Goal: Obtain resource: Obtain resource

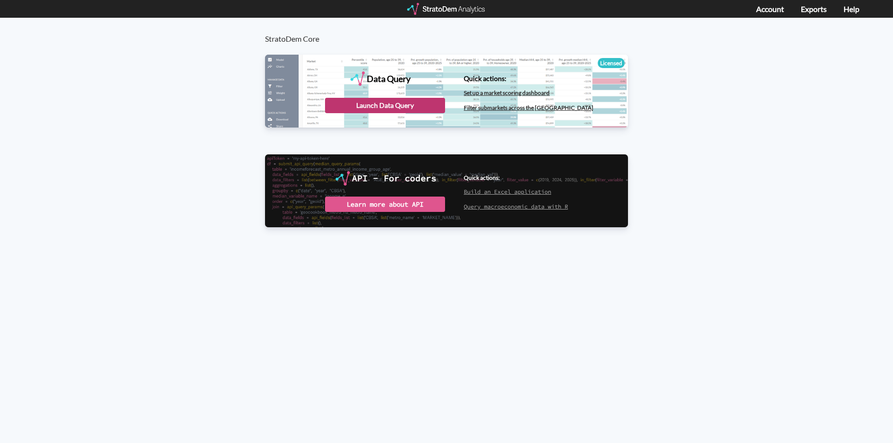
click at [350, 106] on div "Launch Data Query" at bounding box center [385, 105] width 120 height 15
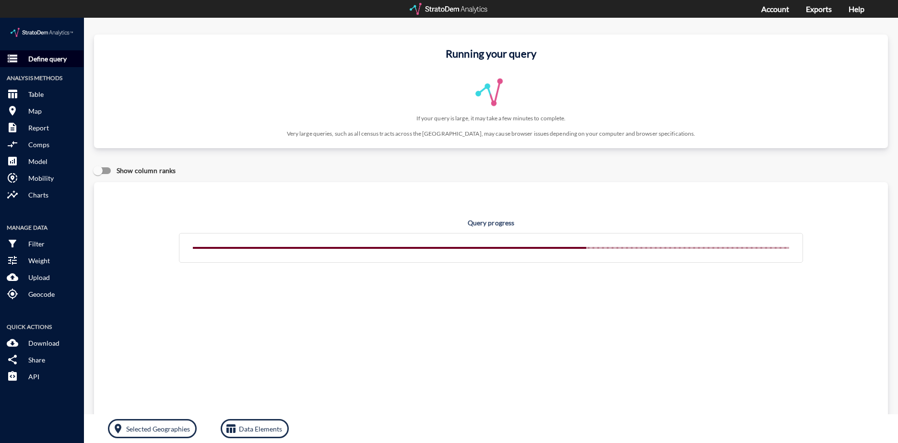
click p "Define query"
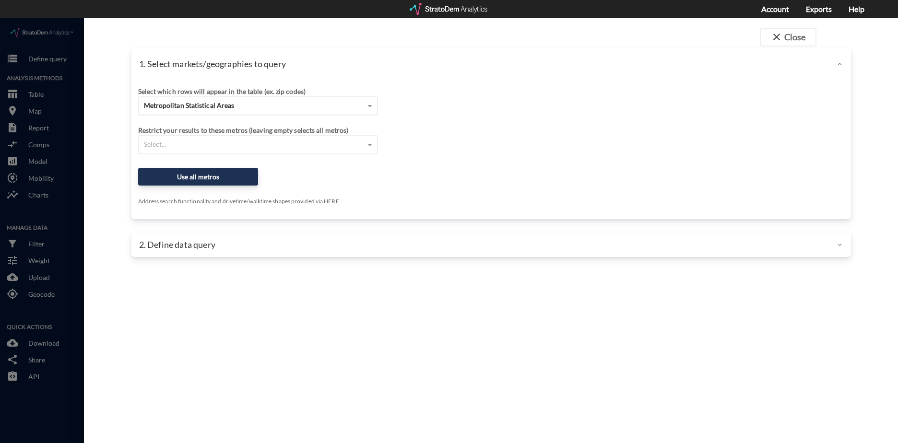
click span "Metropolitan Statistical Areas"
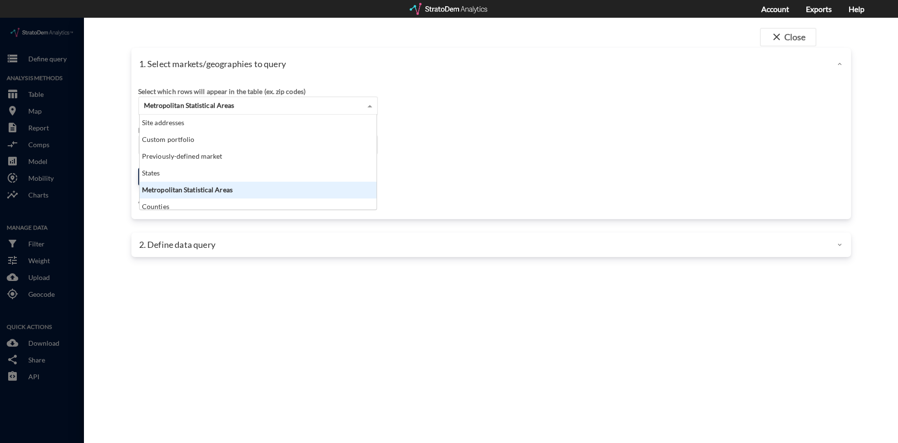
scroll to position [88, 231]
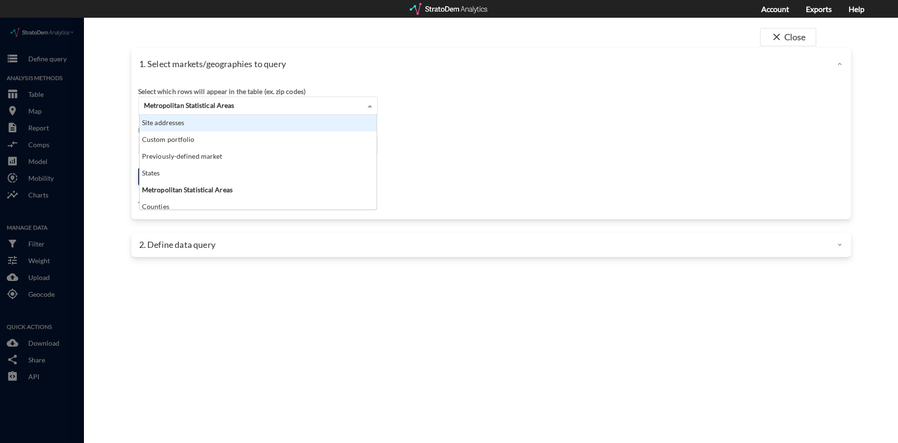
click div "Site addresses"
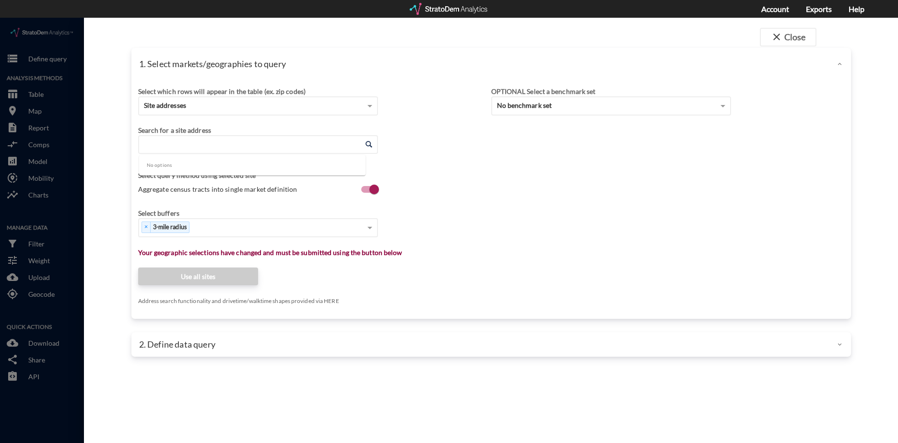
click input "Enter an address"
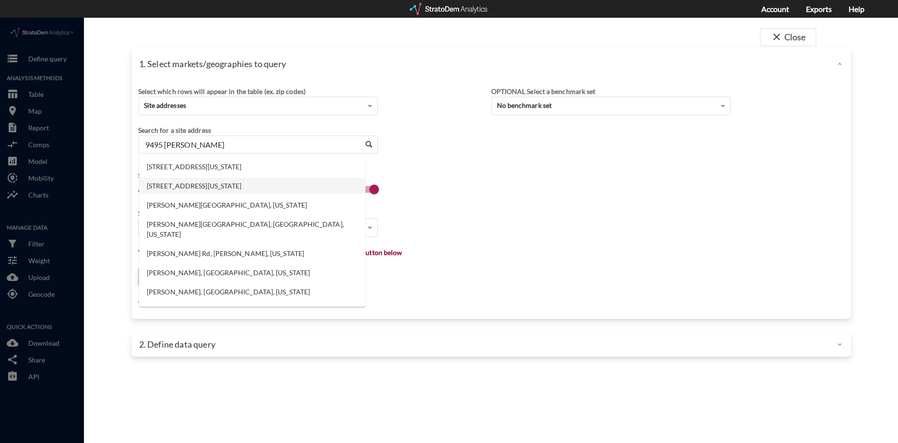
click li "9495 Atlee Station Rd, Mechanicsville, Virginia"
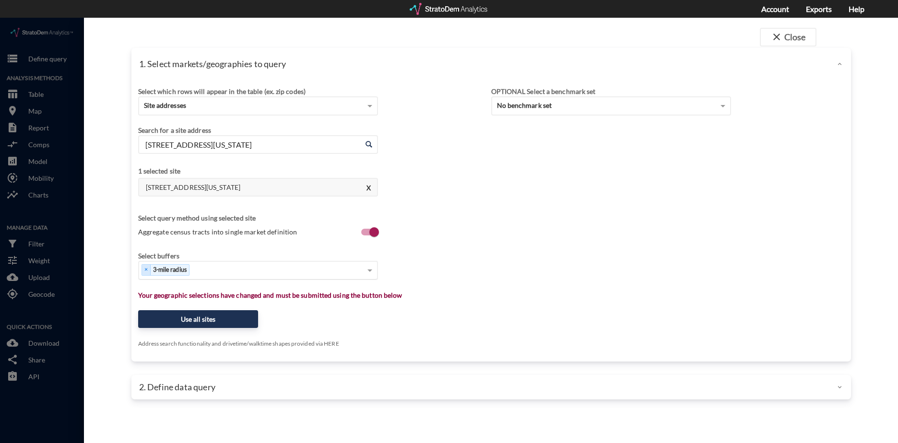
type input "9495 Atlee Station Rd, Mechanicsville, Virginia"
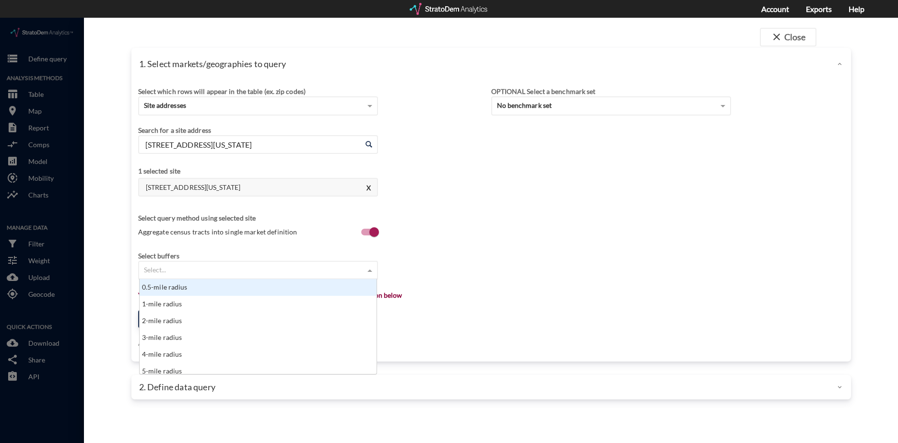
click div "Select..."
type input "15"
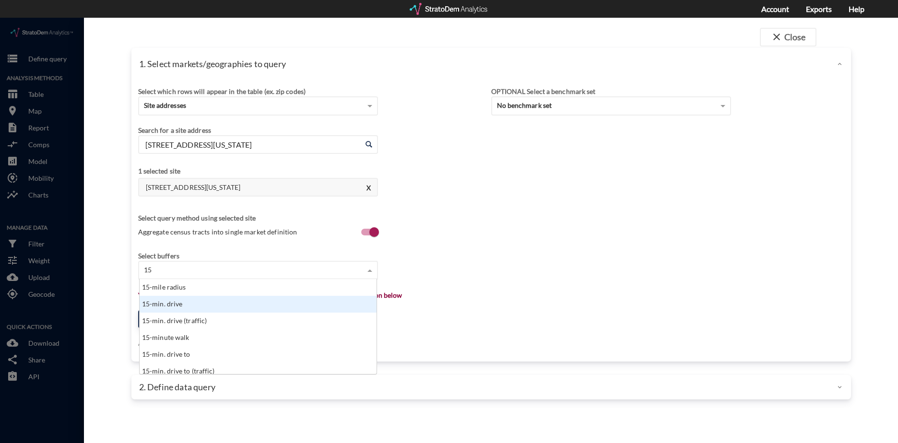
click div "15-min. drive"
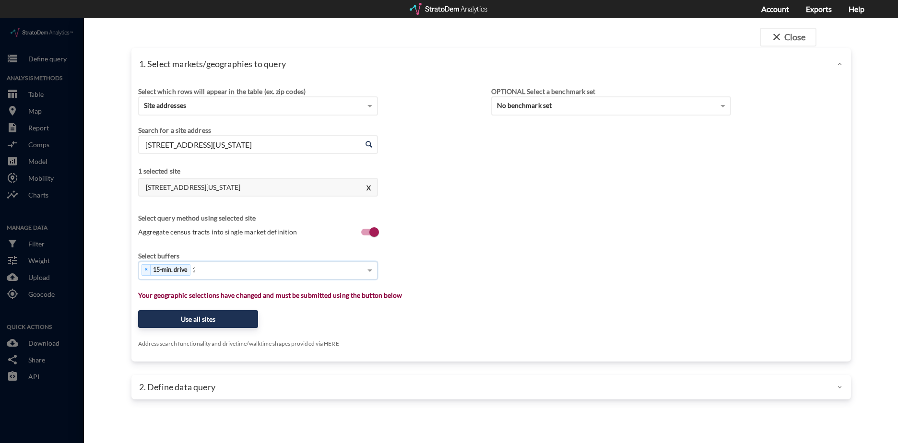
type input "20"
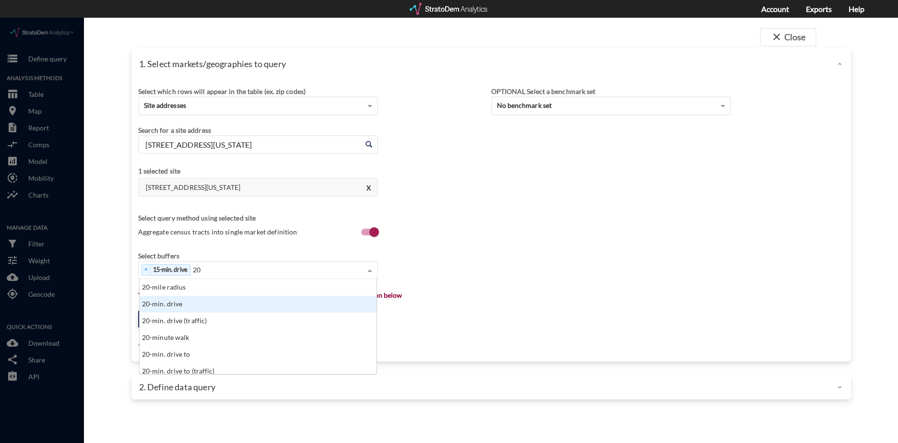
click div "20-min. drive"
type input "30"
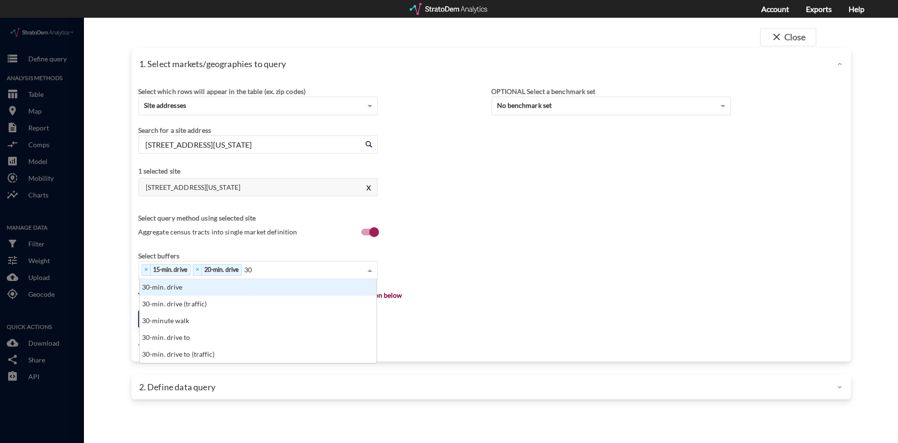
click div "30-min. drive"
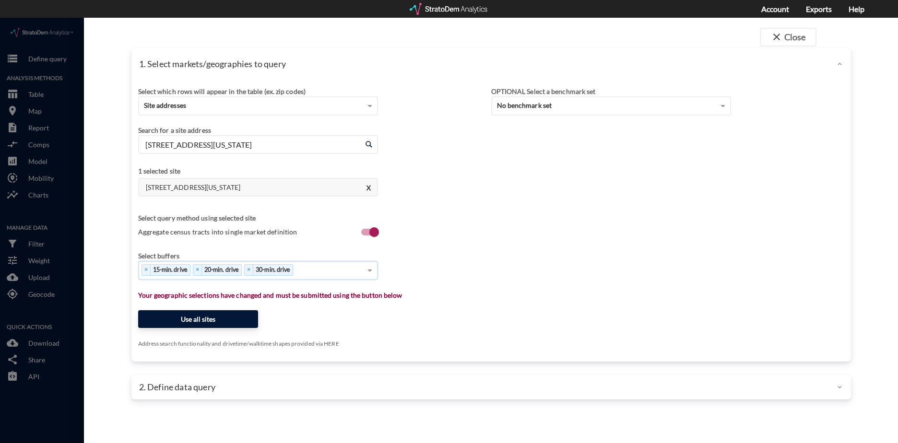
click button "Use all sites"
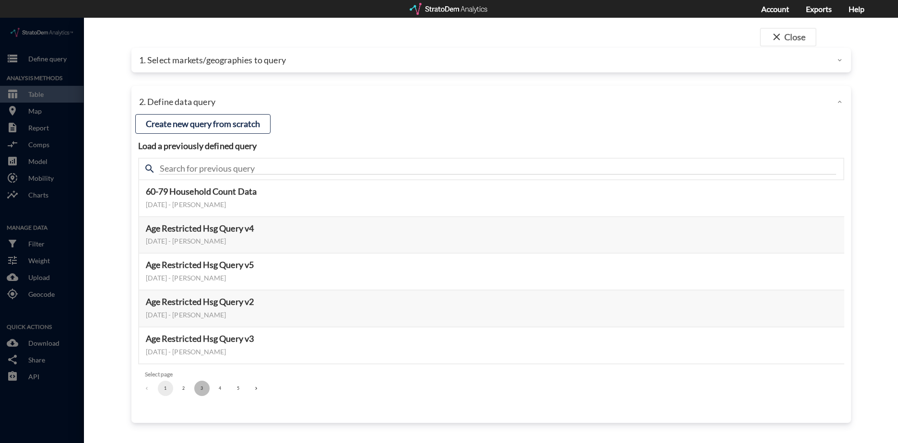
click button "3"
click button "Select this query"
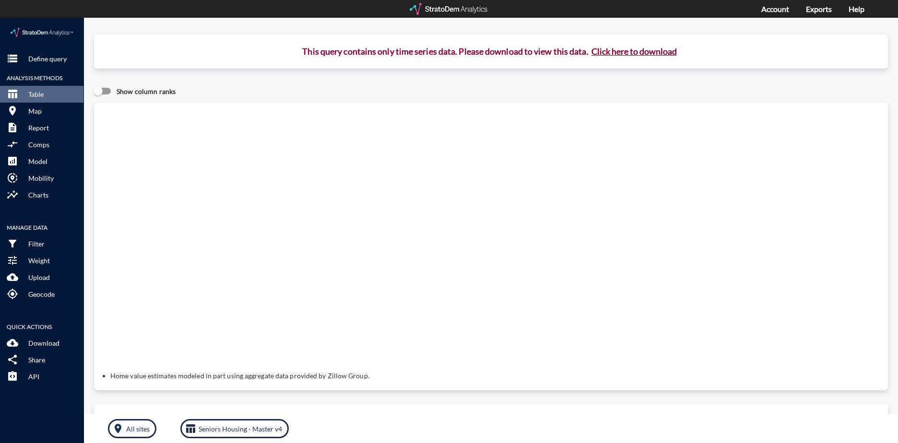
click button "Click here to download"
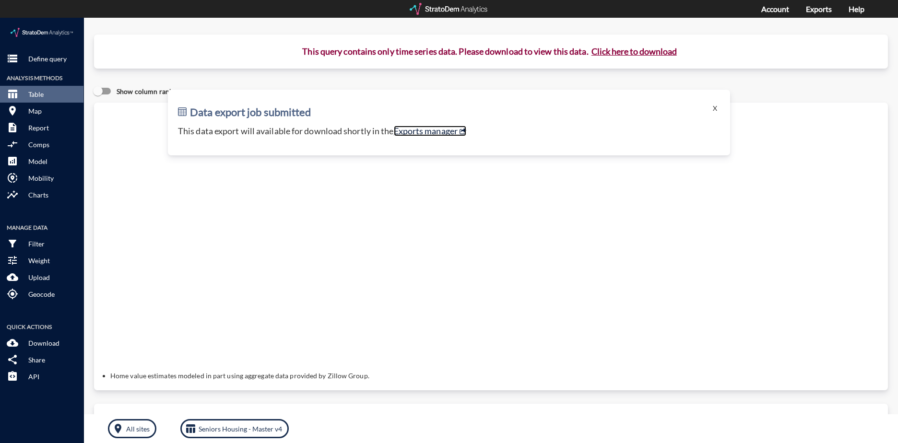
click link "Exports manager"
